Goal: Task Accomplishment & Management: Use online tool/utility

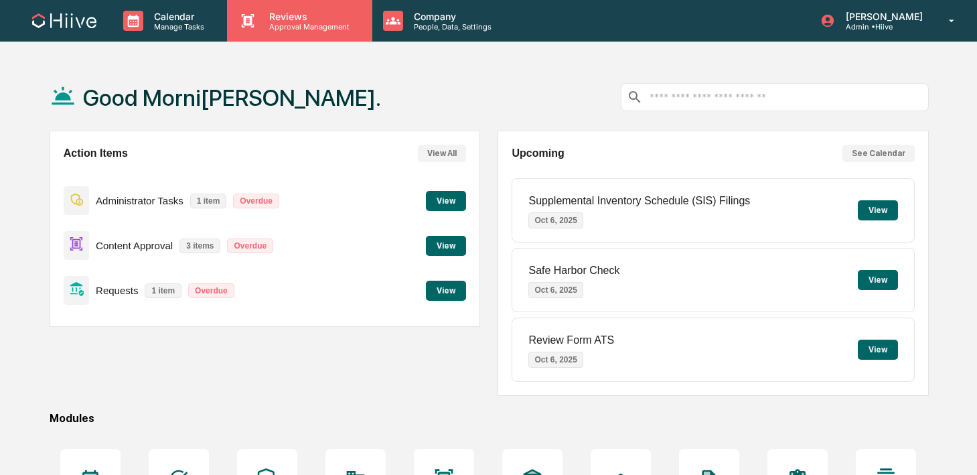
click at [278, 34] on div "Reviews Approval Management" at bounding box center [299, 21] width 145 height 42
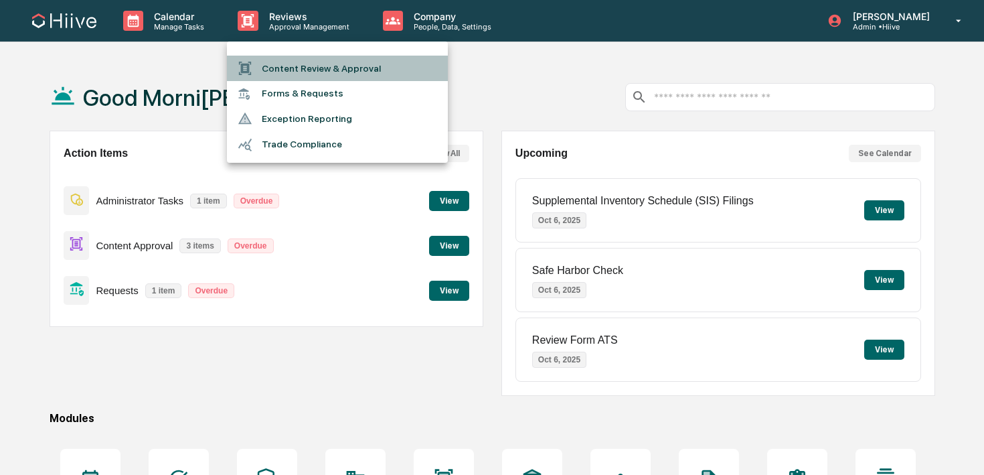
click at [278, 66] on li "Content Review & Approval" at bounding box center [337, 68] width 221 height 25
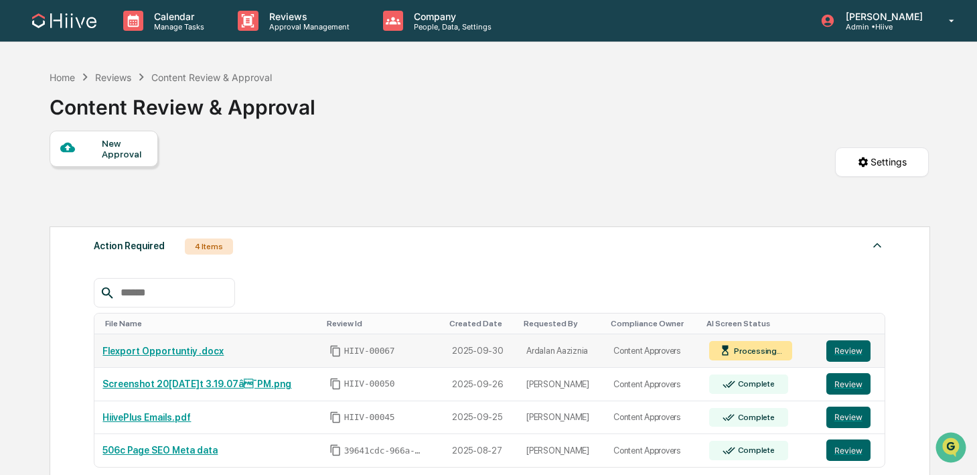
scroll to position [89, 0]
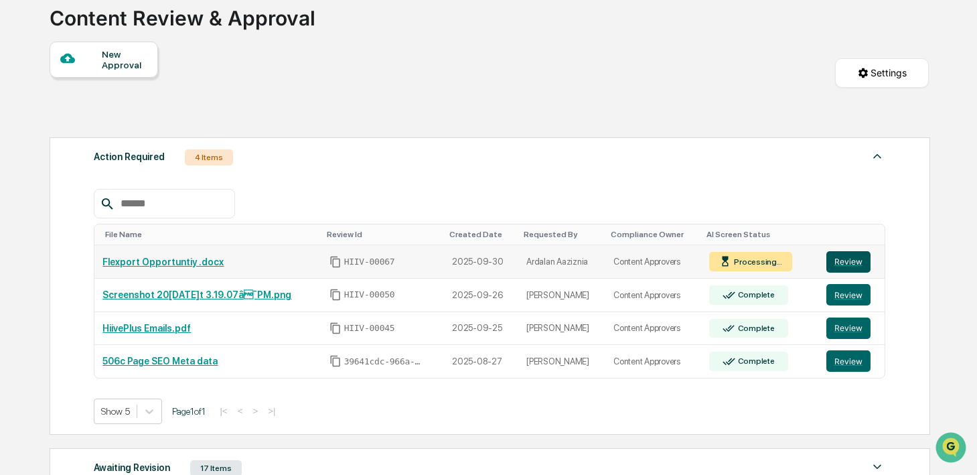
click at [840, 271] on button "Review" at bounding box center [848, 261] width 44 height 21
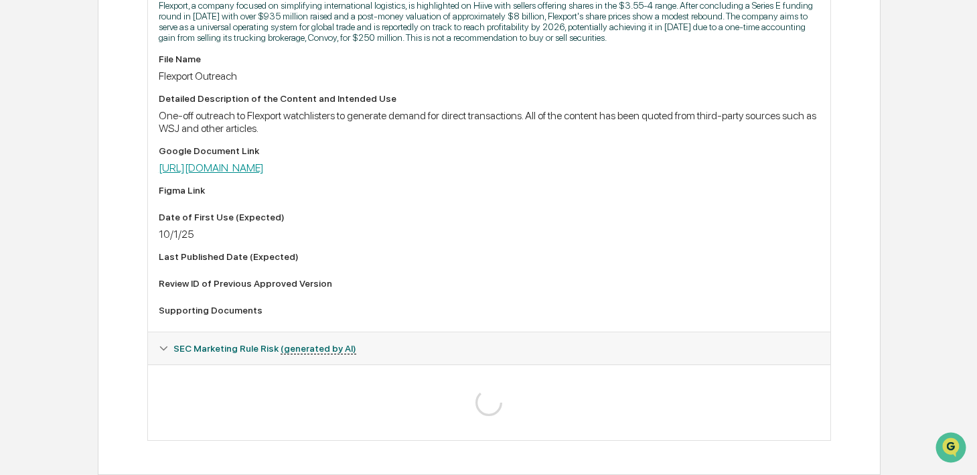
click at [264, 171] on link "https://docs.google.com/document/d/19h_R7EM0YxasEWJWYGe2_pS_YSJinwQuRSzrrow4o_g…" at bounding box center [211, 167] width 105 height 13
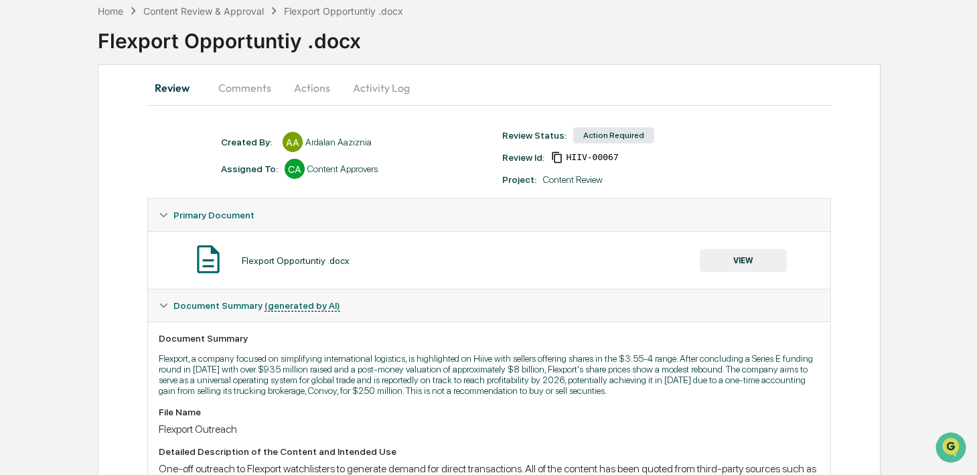
scroll to position [29, 0]
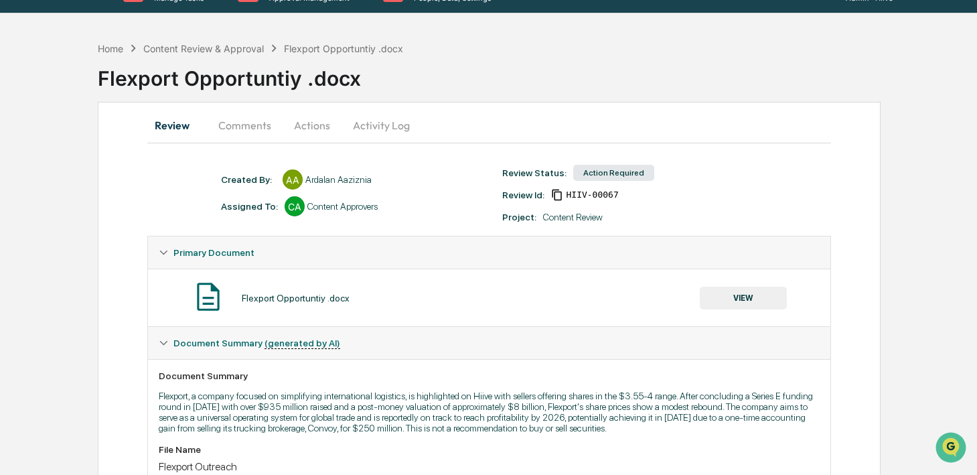
click at [380, 138] on button "Activity Log" at bounding box center [381, 125] width 78 height 32
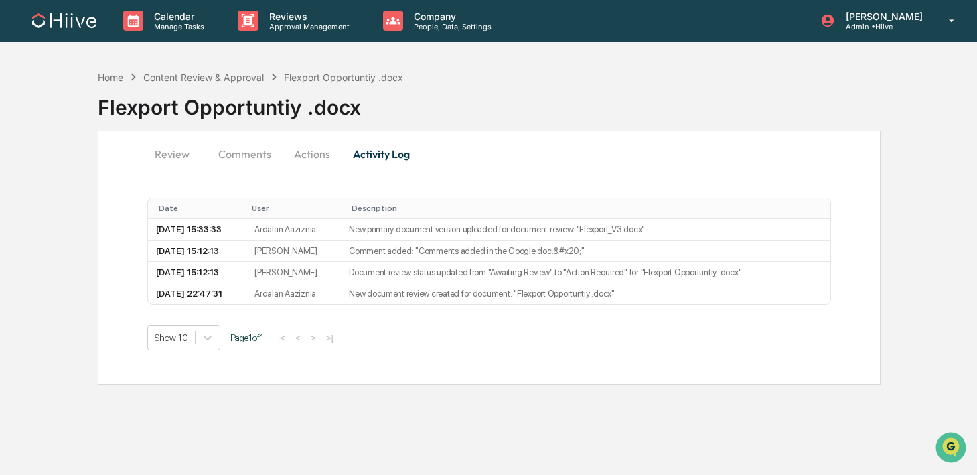
scroll to position [0, 0]
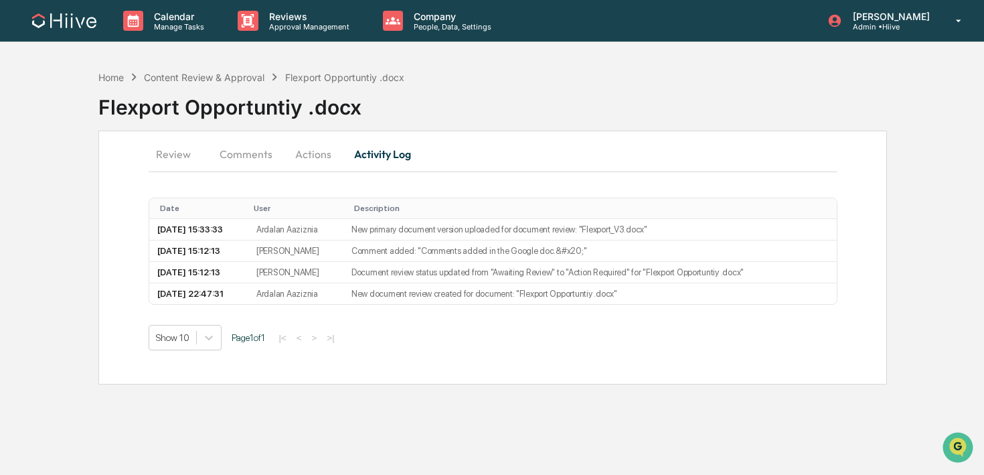
click at [190, 158] on button "Review" at bounding box center [179, 154] width 60 height 32
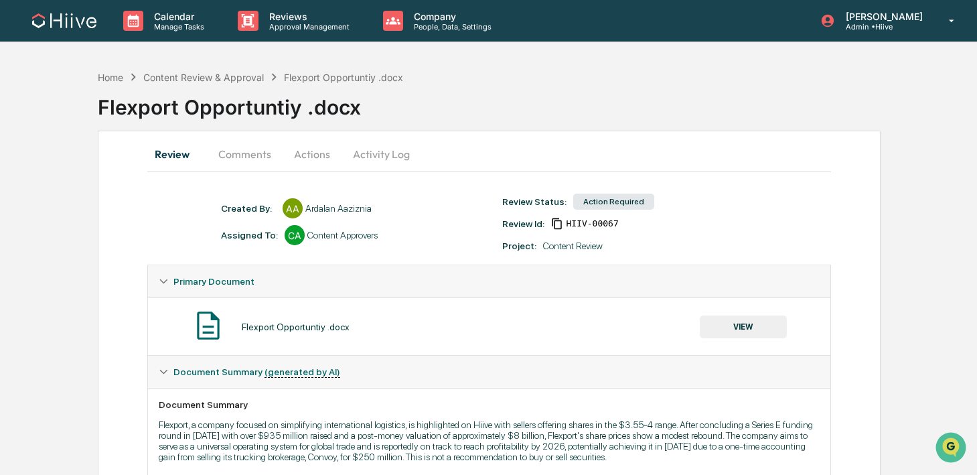
scroll to position [27, 0]
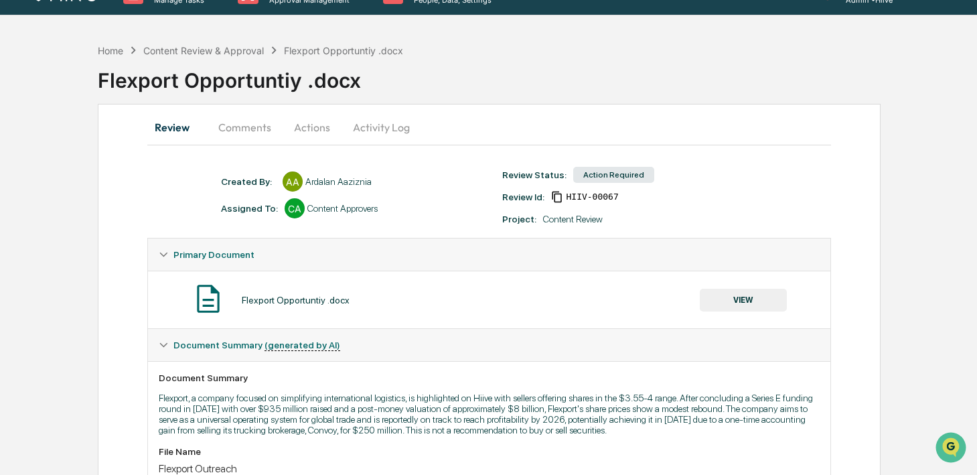
click at [315, 133] on button "Actions" at bounding box center [312, 127] width 60 height 32
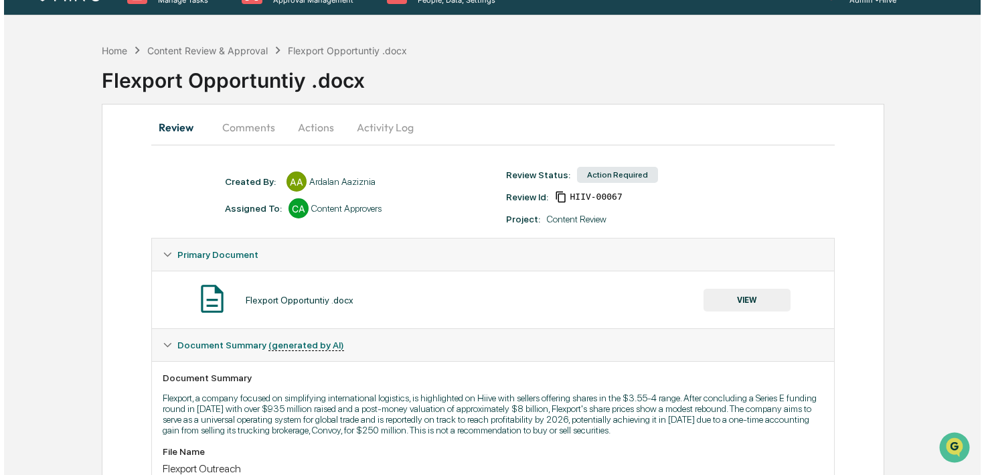
scroll to position [0, 0]
